Goal: Check status: Check status

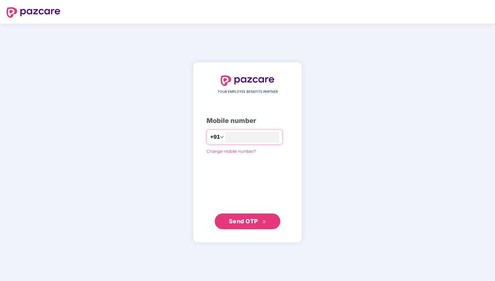
type input "**********"
click at [264, 219] on span "Send OTP" at bounding box center [248, 221] width 38 height 9
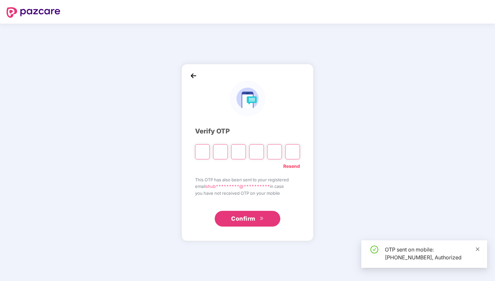
click at [478, 249] on icon "close" at bounding box center [478, 249] width 4 height 4
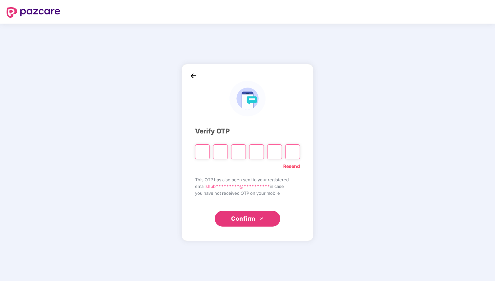
click at [203, 154] on input "Please enter verification code. Digit 1" at bounding box center [202, 151] width 15 height 15
click at [296, 149] on input "Digit 6" at bounding box center [292, 151] width 15 height 15
click at [208, 149] on input "Please enter verification code. Digit 1" at bounding box center [202, 151] width 15 height 15
click at [219, 149] on input "Digit 2" at bounding box center [220, 151] width 15 height 15
click at [242, 150] on input "Digit 3" at bounding box center [238, 151] width 15 height 15
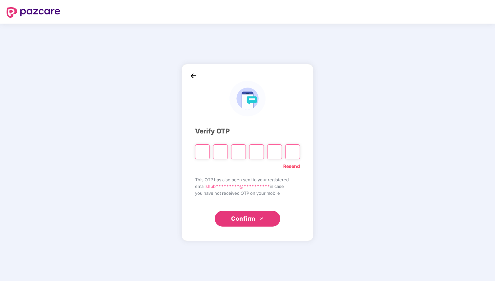
click at [259, 150] on input "Digit 4" at bounding box center [256, 151] width 15 height 15
click at [282, 150] on div at bounding box center [247, 150] width 105 height 20
click at [281, 150] on input "Digit 5" at bounding box center [274, 151] width 15 height 15
click at [293, 150] on input "Digit 6" at bounding box center [292, 151] width 15 height 15
click at [205, 151] on input "Please enter verification code. Digit 1" at bounding box center [202, 151] width 15 height 15
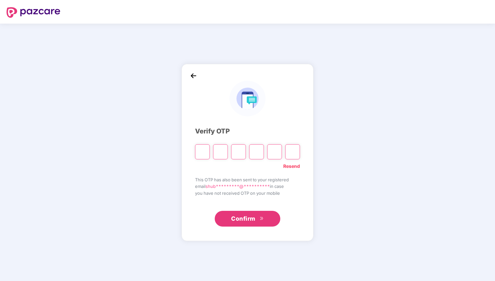
type input "*"
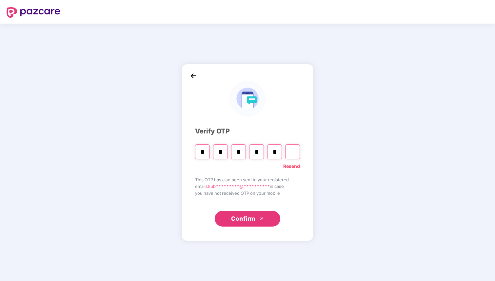
type input "*"
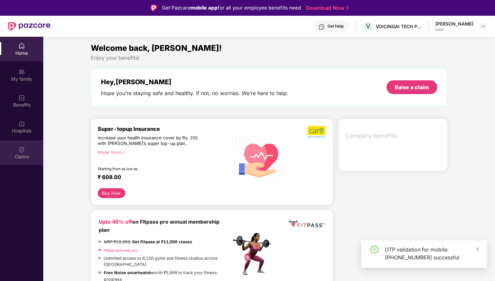
click at [18, 156] on div "Claims" at bounding box center [21, 157] width 43 height 7
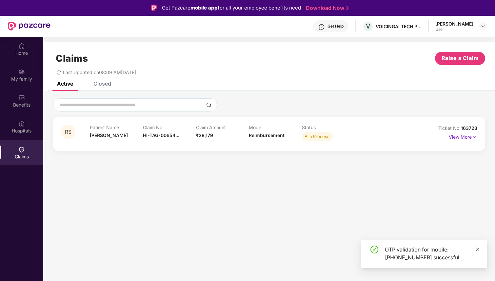
click at [477, 250] on icon "close" at bounding box center [478, 249] width 4 height 4
click at [319, 141] on span "In Process" at bounding box center [317, 136] width 31 height 9
click at [465, 136] on p "View More" at bounding box center [463, 136] width 29 height 9
